Goal: Task Accomplishment & Management: Manage account settings

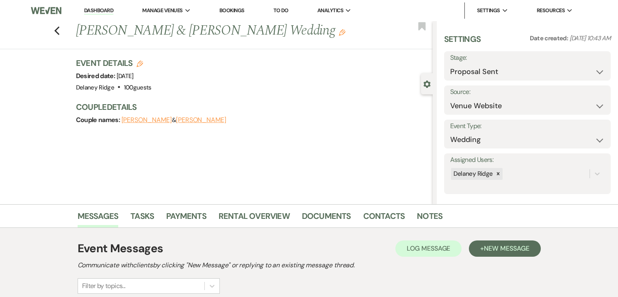
select select "6"
select select "5"
click at [95, 12] on link "Dashboard" at bounding box center [98, 11] width 29 height 8
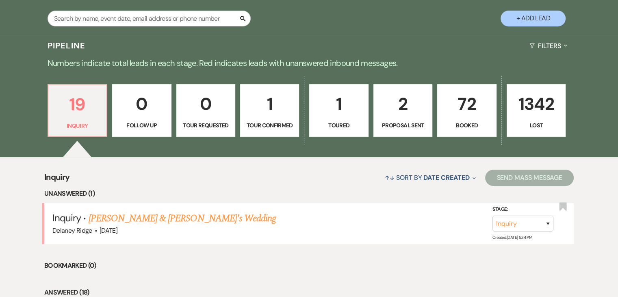
scroll to position [161, 0]
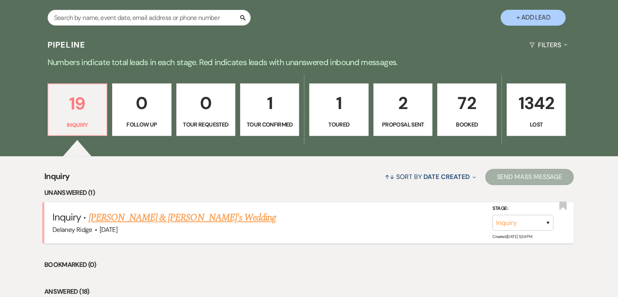
click at [140, 217] on link "[PERSON_NAME] & [PERSON_NAME]'s Wedding" at bounding box center [183, 217] width 188 height 15
select select "5"
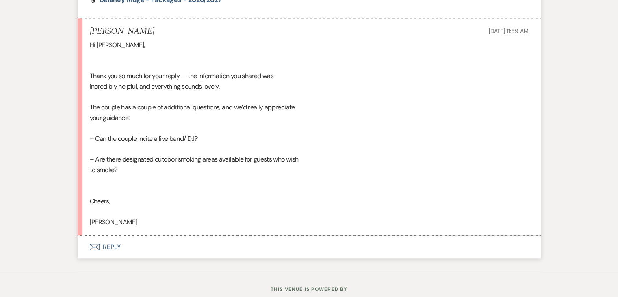
scroll to position [759, 0]
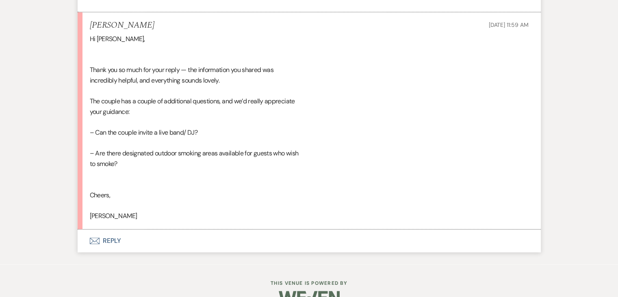
click at [127, 245] on button "Envelope Reply" at bounding box center [309, 240] width 463 height 23
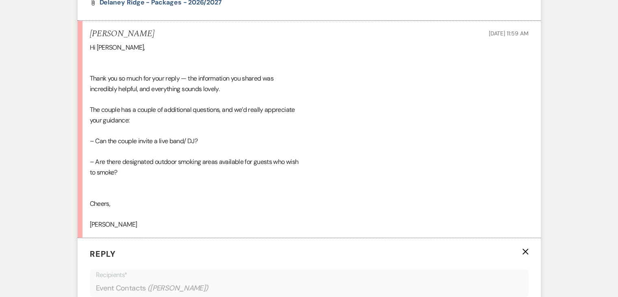
scroll to position [783, 0]
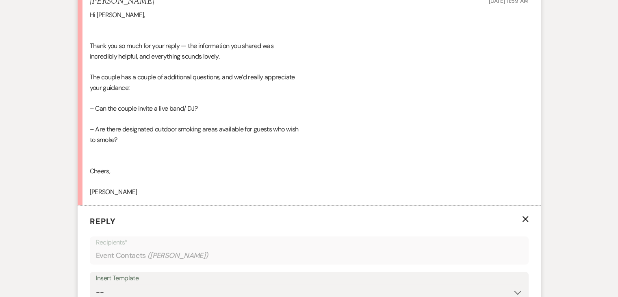
click at [526, 216] on icon "X" at bounding box center [525, 218] width 7 height 7
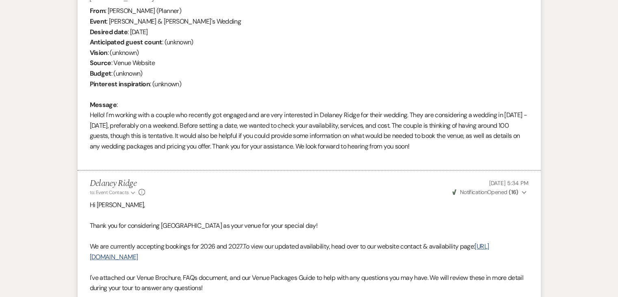
scroll to position [0, 0]
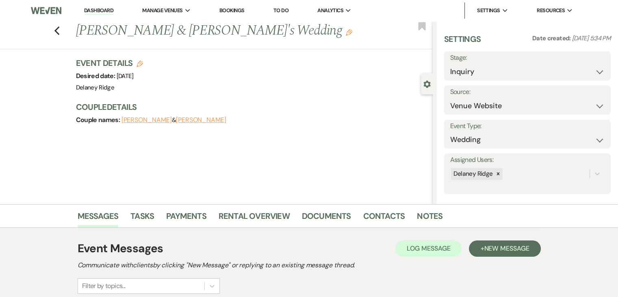
click at [91, 10] on link "Dashboard" at bounding box center [98, 11] width 29 height 8
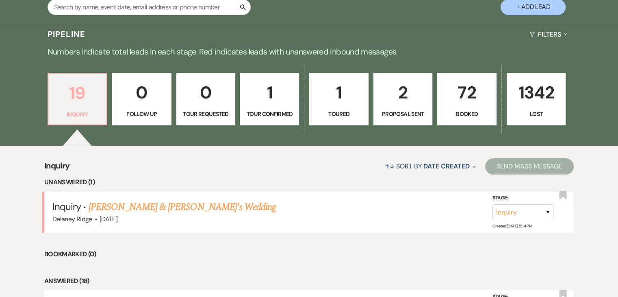
scroll to position [188, 0]
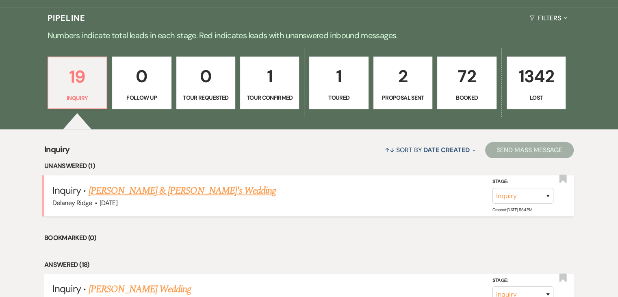
click at [141, 194] on link "[PERSON_NAME] & [PERSON_NAME]'s Wedding" at bounding box center [183, 190] width 188 height 15
select select "5"
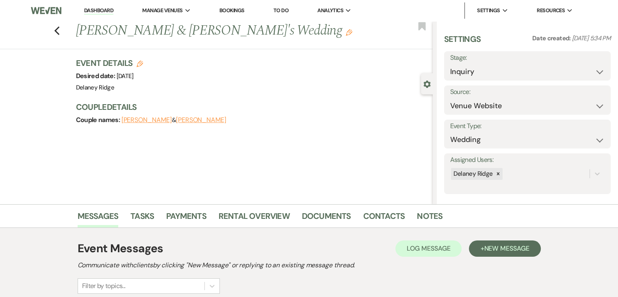
click at [93, 14] on link "Dashboard" at bounding box center [98, 11] width 29 height 8
